Goal: Find specific page/section: Find specific page/section

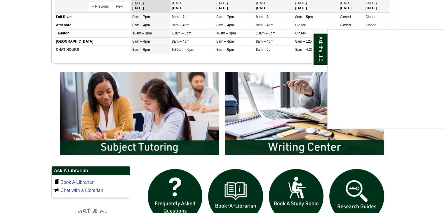
scroll to position [262, 0]
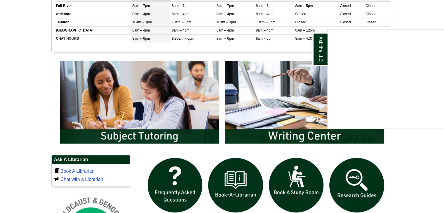
click at [125, 93] on div "Ask the LLC" at bounding box center [222, 106] width 444 height 213
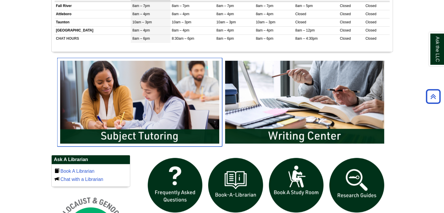
click at [142, 135] on img "slideshow" at bounding box center [139, 102] width 165 height 89
click at [144, 138] on img "slideshow" at bounding box center [139, 102] width 165 height 89
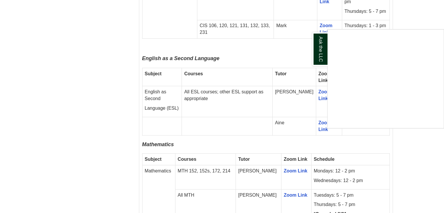
scroll to position [1000, 0]
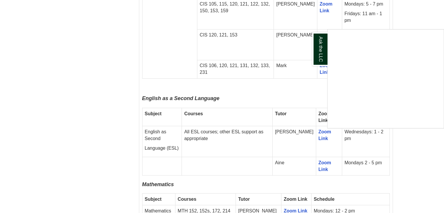
click at [279, 154] on div "Ask the LLC" at bounding box center [222, 106] width 444 height 213
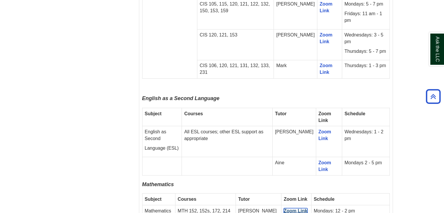
click at [284, 208] on link "Zoom Link" at bounding box center [296, 210] width 24 height 5
